Goal: Task Accomplishment & Management: Manage account settings

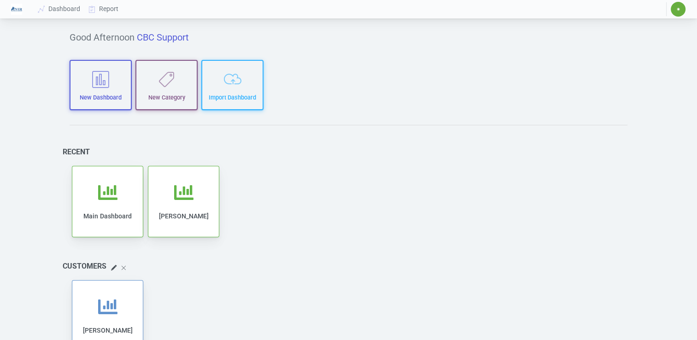
click at [682, 14] on span "✷" at bounding box center [678, 9] width 15 height 15
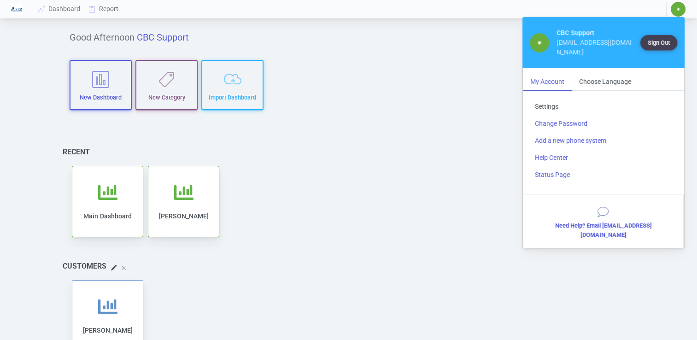
click at [550, 103] on link "Settings" at bounding box center [604, 106] width 152 height 17
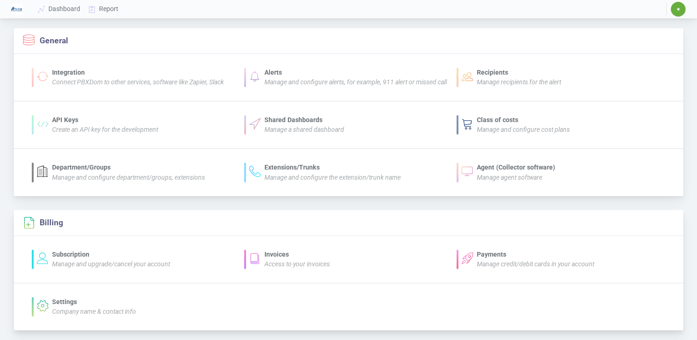
click at [99, 259] on div "Subscription" at bounding box center [111, 255] width 118 height 10
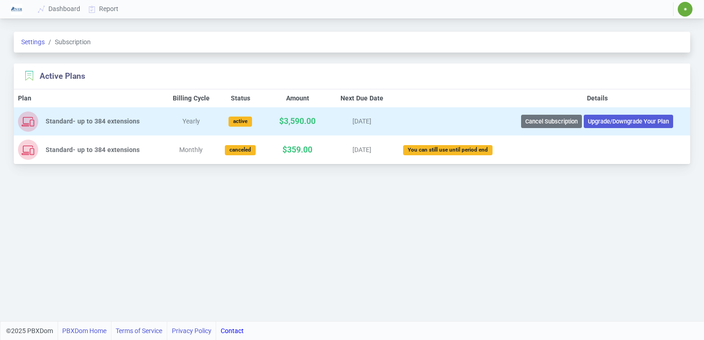
drag, startPoint x: 380, startPoint y: 122, endPoint x: 349, endPoint y: 123, distance: 30.9
click at [349, 123] on div "[DATE]" at bounding box center [361, 122] width 51 height 10
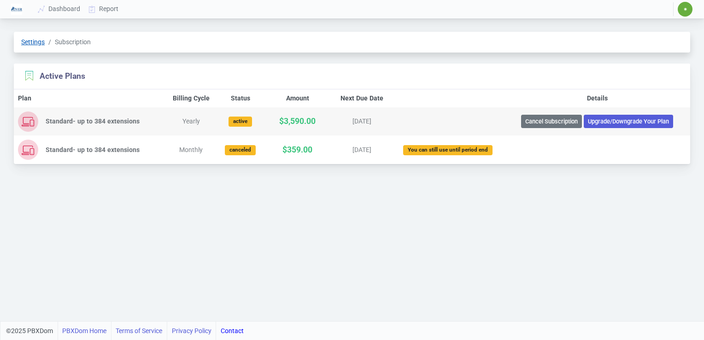
click at [25, 45] on link "Settings" at bounding box center [33, 41] width 24 height 7
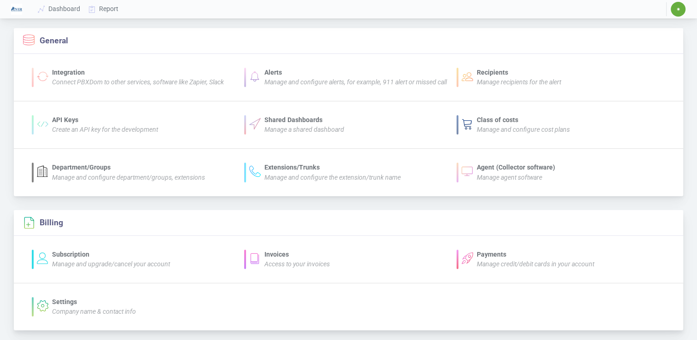
click at [277, 268] on icon "Access to your invoices" at bounding box center [297, 263] width 65 height 7
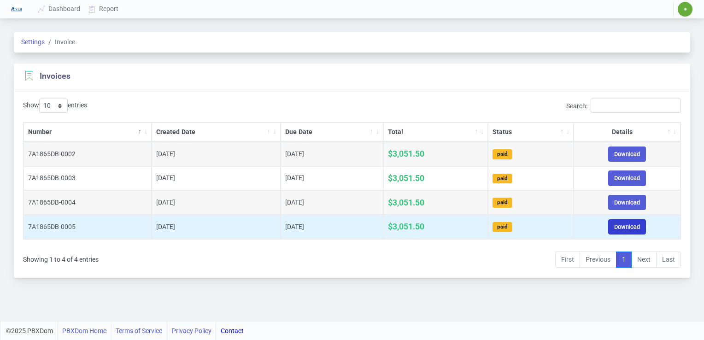
click at [621, 226] on link "Download" at bounding box center [627, 226] width 38 height 15
click at [642, 231] on link "Download" at bounding box center [627, 226] width 38 height 15
